Goal: Task Accomplishment & Management: Complete application form

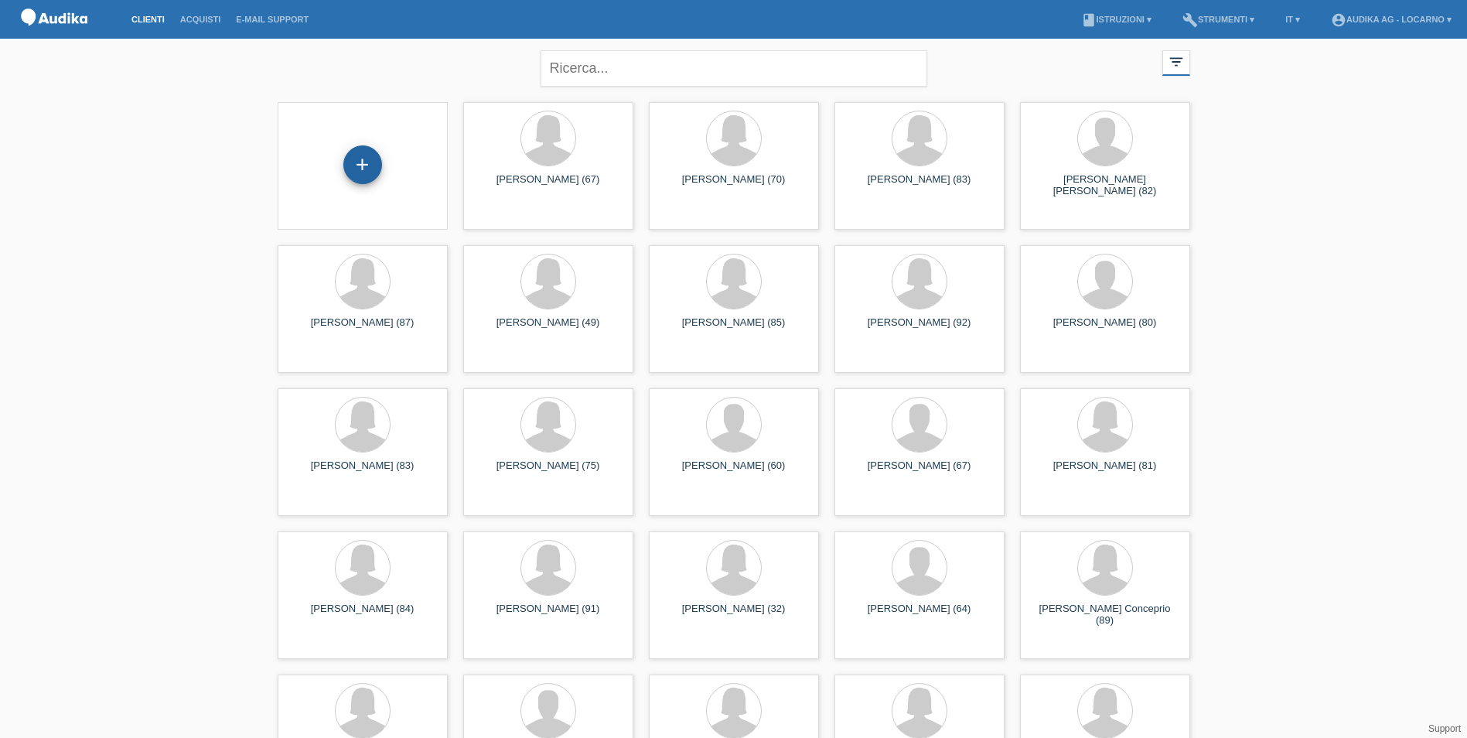
click at [356, 158] on div "+" at bounding box center [362, 164] width 39 height 39
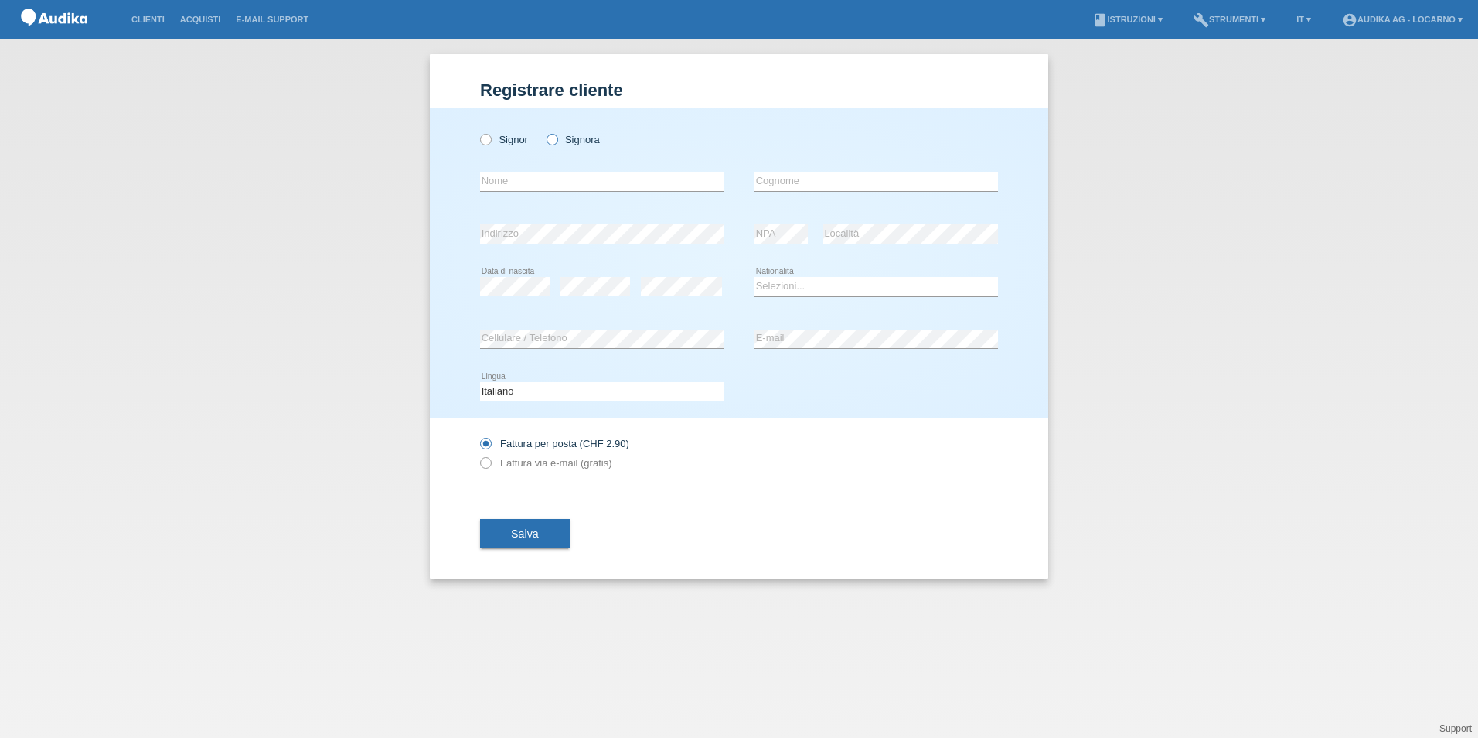
click at [543, 131] on icon at bounding box center [543, 131] width 0 height 0
click at [550, 136] on input "Signora" at bounding box center [552, 139] width 10 height 10
radio input "true"
click at [566, 188] on input "text" at bounding box center [602, 181] width 244 height 19
type input "Bertrud"
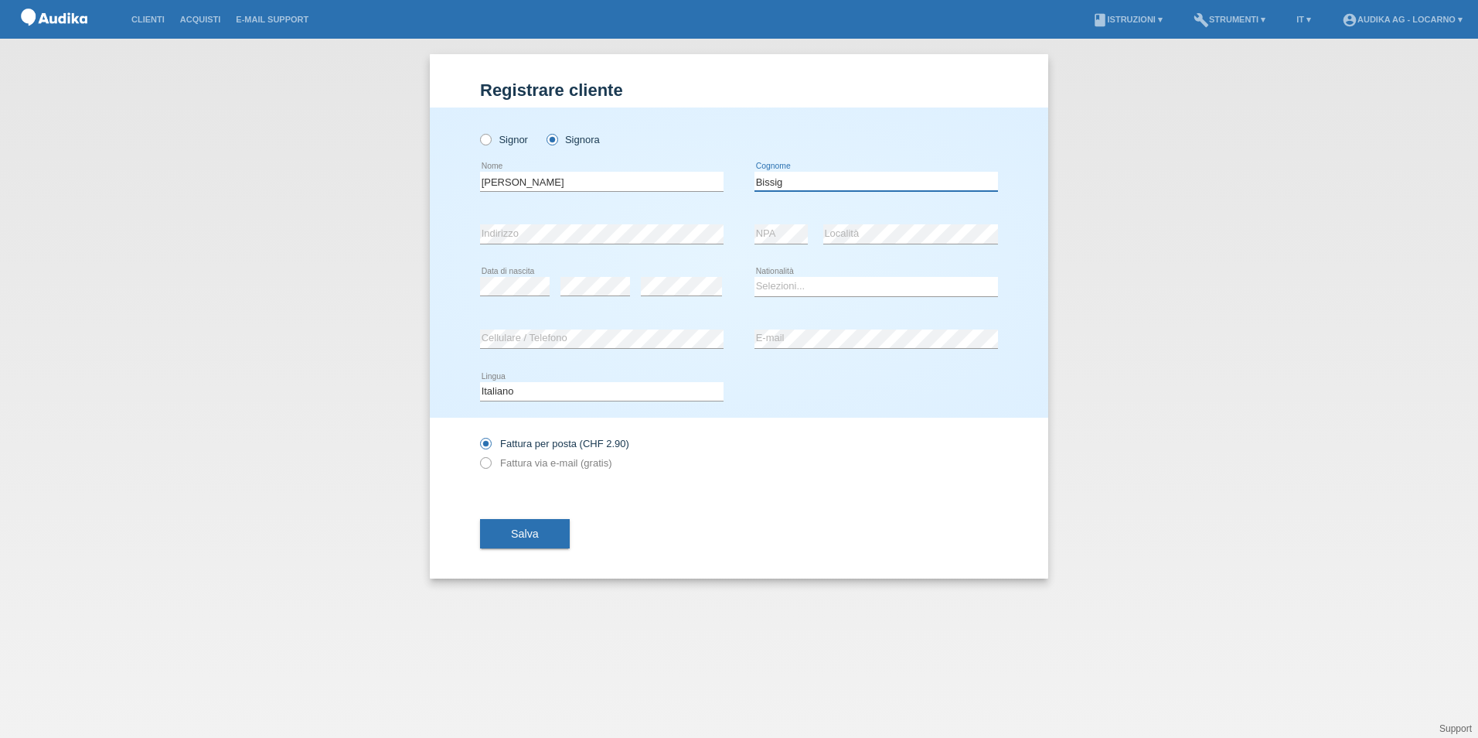
type input "Bissig"
click at [489, 182] on input "Bertrud" at bounding box center [602, 181] width 244 height 19
type input "[PERSON_NAME]"
click at [814, 284] on select "Selezioni... Svizzera Austria Germania Liechtenstein ------------ Afghanistan A…" at bounding box center [877, 286] width 244 height 19
select select "CH"
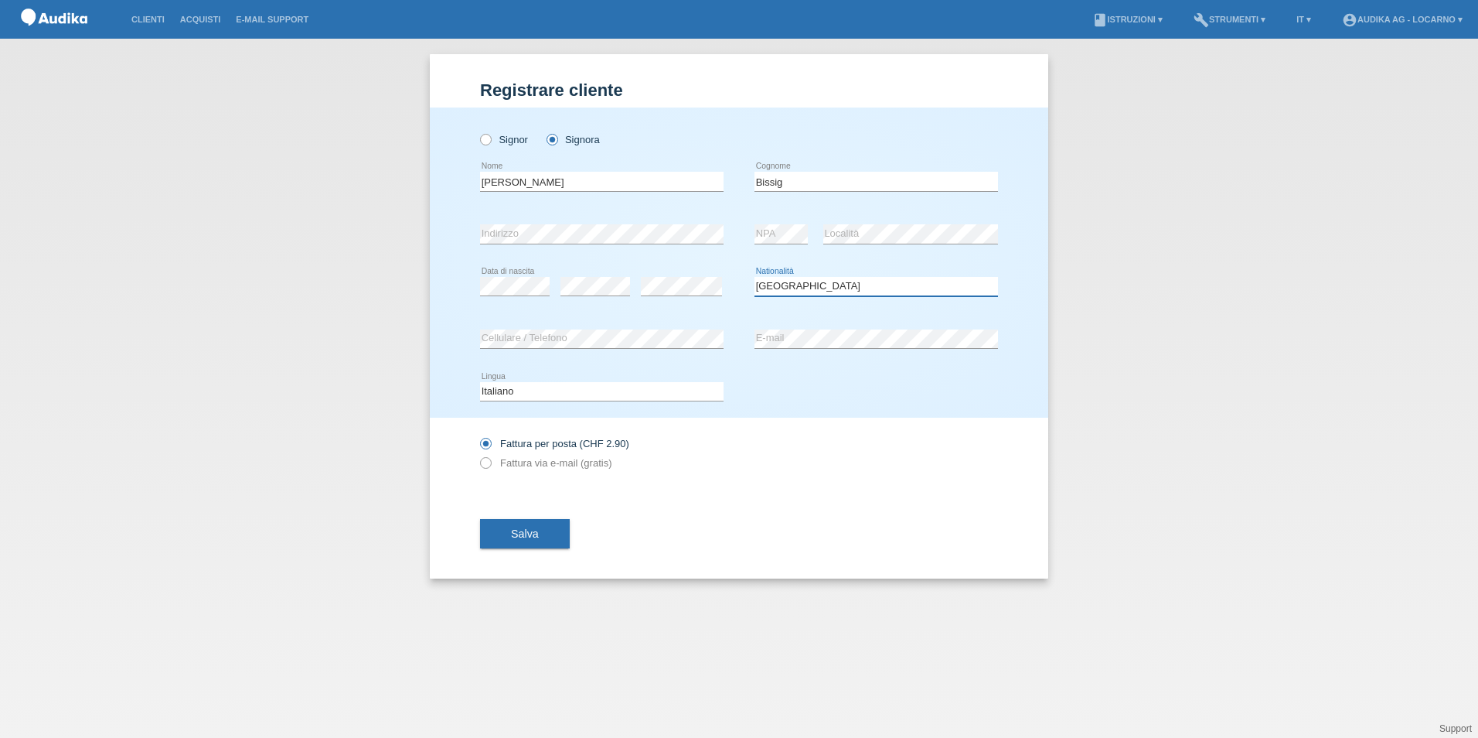
click at [755, 277] on select "Selezioni... Svizzera Austria Germania Liechtenstein ------------ Afghanistan A…" at bounding box center [877, 286] width 244 height 19
click at [495, 465] on label "Fattura via e-mail (gratis)" at bounding box center [545, 463] width 131 height 12
click at [490, 465] on input "Fattura via e-mail (gratis)" at bounding box center [485, 466] width 10 height 19
radio input "true"
click at [542, 537] on button "Salva" at bounding box center [525, 533] width 90 height 29
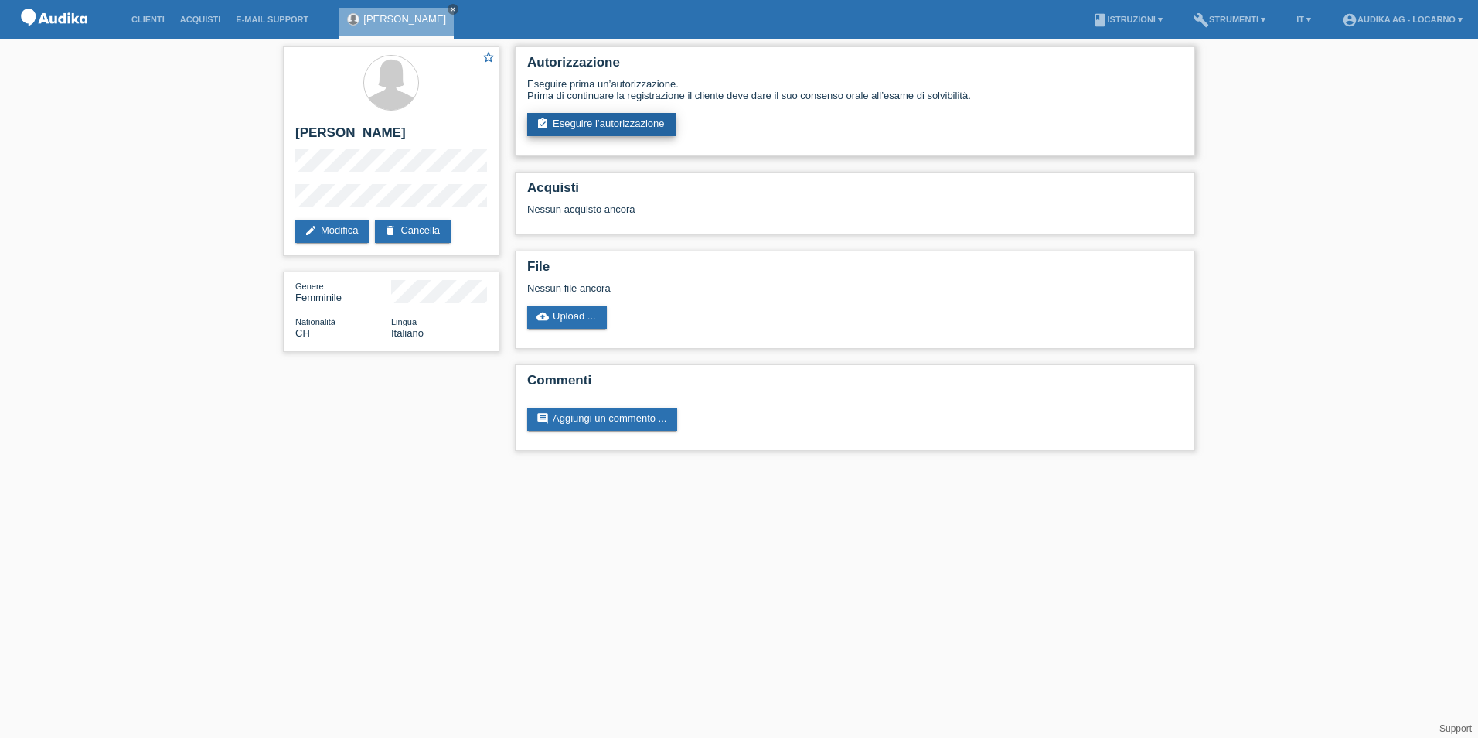
click at [619, 123] on link "assignment_turned_in Eseguire l’autorizzazione" at bounding box center [601, 124] width 148 height 23
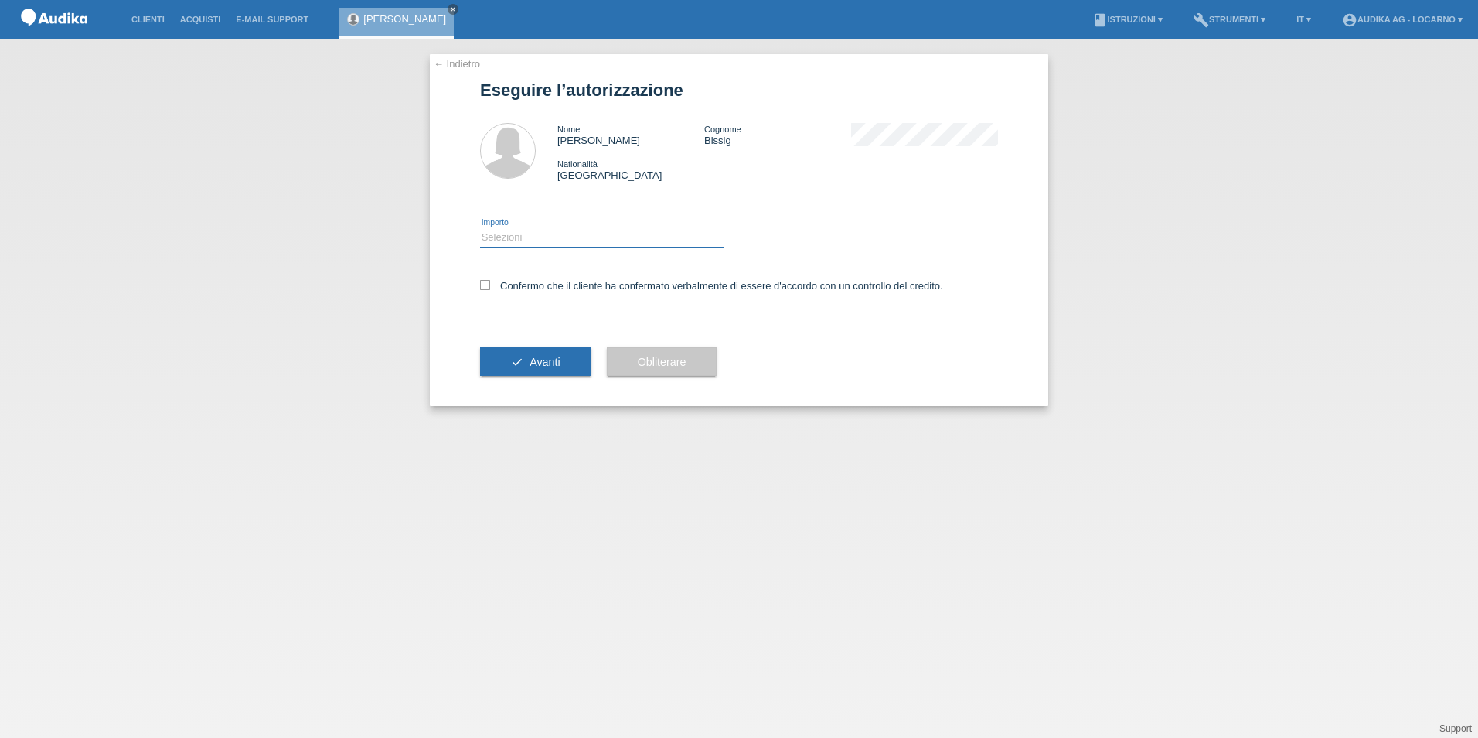
click at [564, 238] on select "Selezioni CHF 1.00 - CHF 499.00 CHF 500.00 - CHF 1'999.00 CHF 2'000.00 - CHF 13…" at bounding box center [602, 237] width 244 height 19
select select "3"
click at [480, 228] on select "Selezioni CHF 1.00 - CHF 499.00 CHF 500.00 - CHF 1'999.00 CHF 2'000.00 - CHF 13…" at bounding box center [602, 237] width 244 height 19
click at [487, 284] on icon at bounding box center [485, 285] width 10 height 10
click at [487, 284] on input "Confermo che il cliente ha confermato verbalmente di essere d'accordo con un co…" at bounding box center [485, 285] width 10 height 10
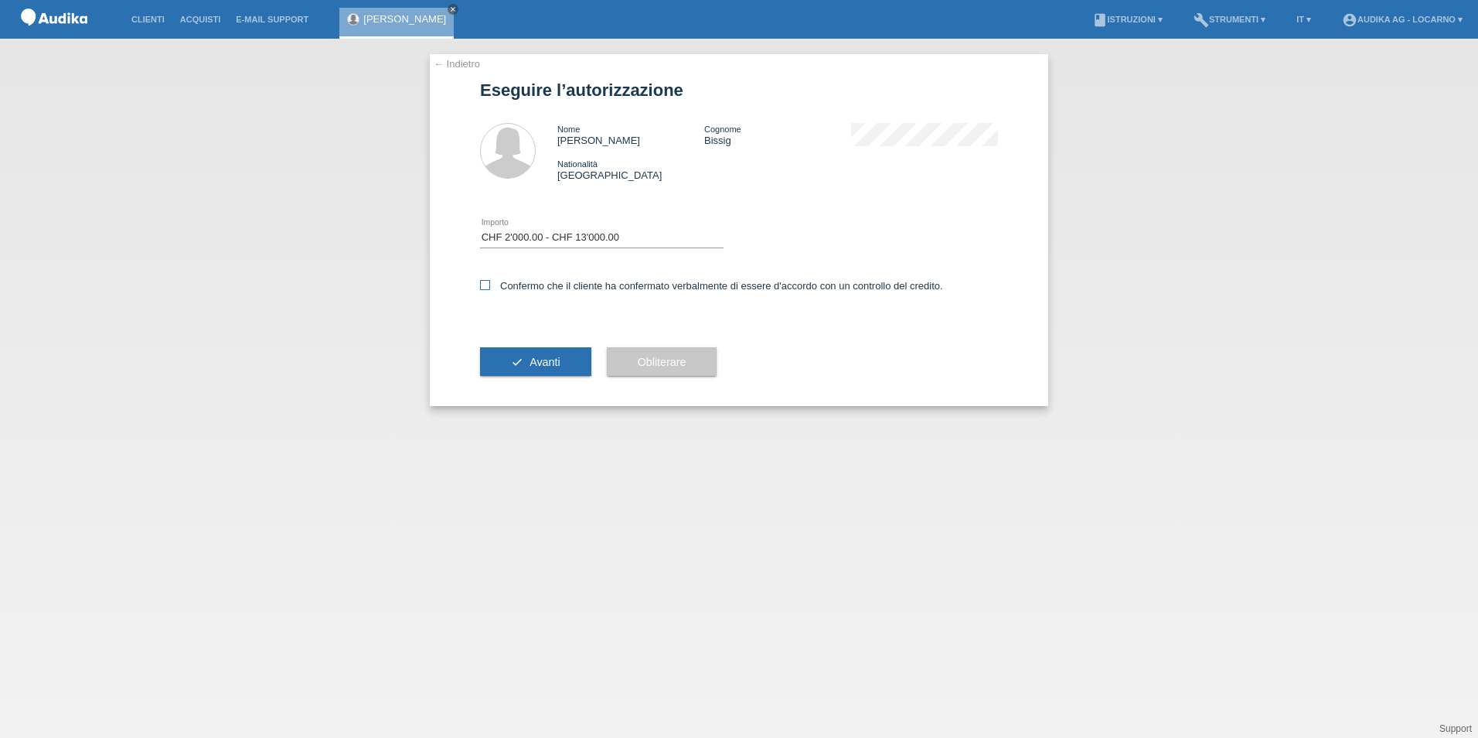
checkbox input "true"
click at [523, 361] on button "check Avanti" at bounding box center [535, 361] width 111 height 29
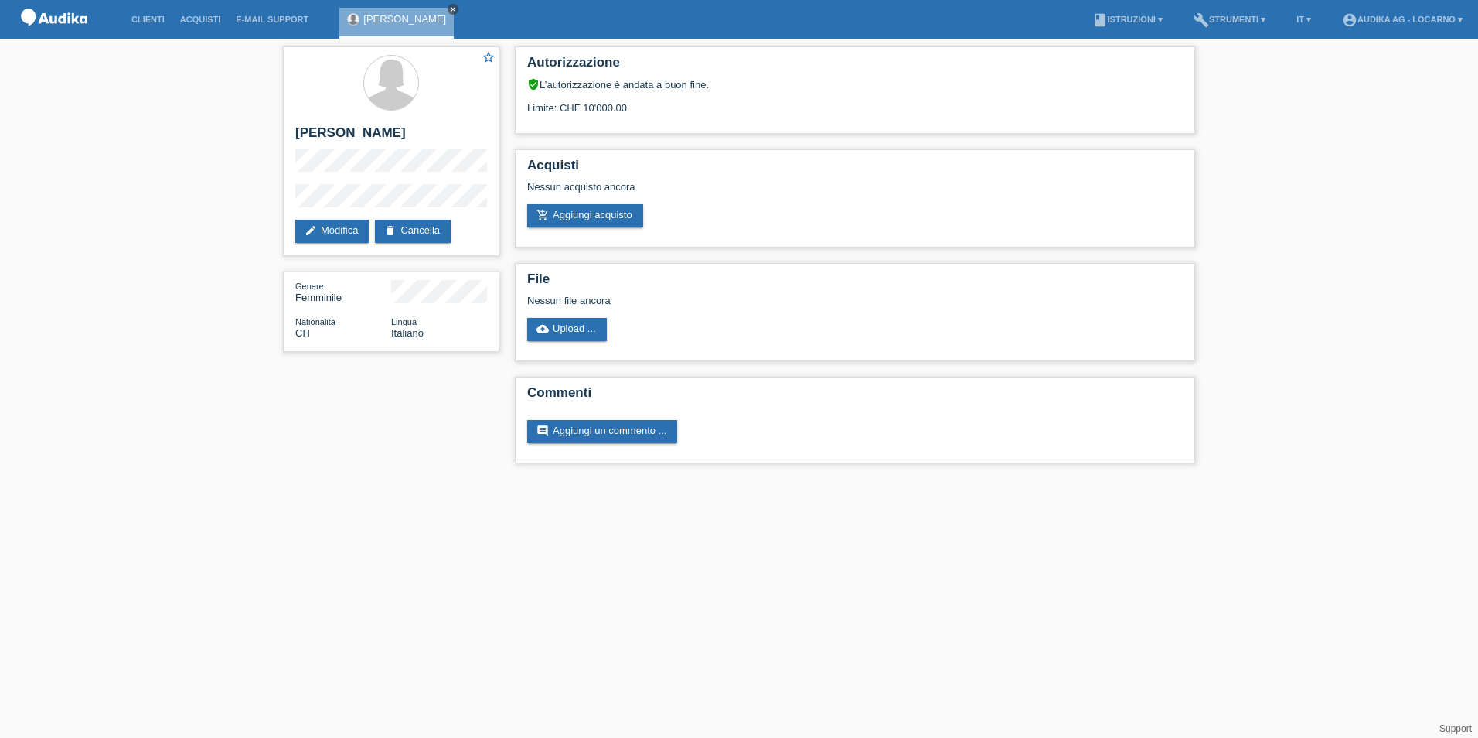
click at [449, 7] on icon "close" at bounding box center [453, 9] width 8 height 8
